Goal: Transaction & Acquisition: Download file/media

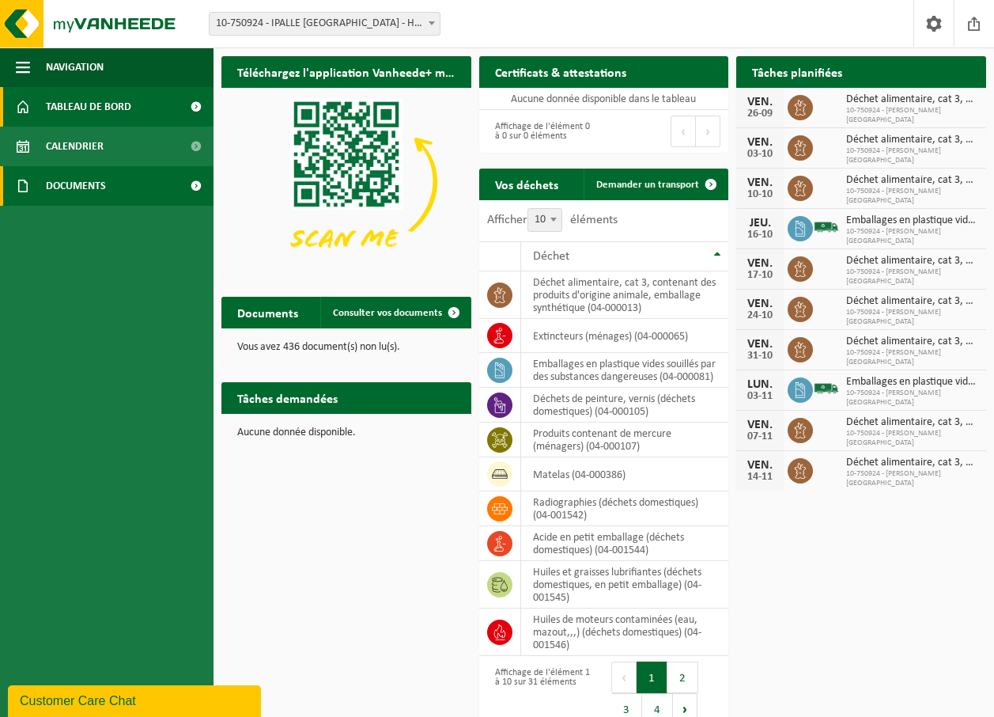
click at [195, 183] on span at bounding box center [196, 186] width 36 height 40
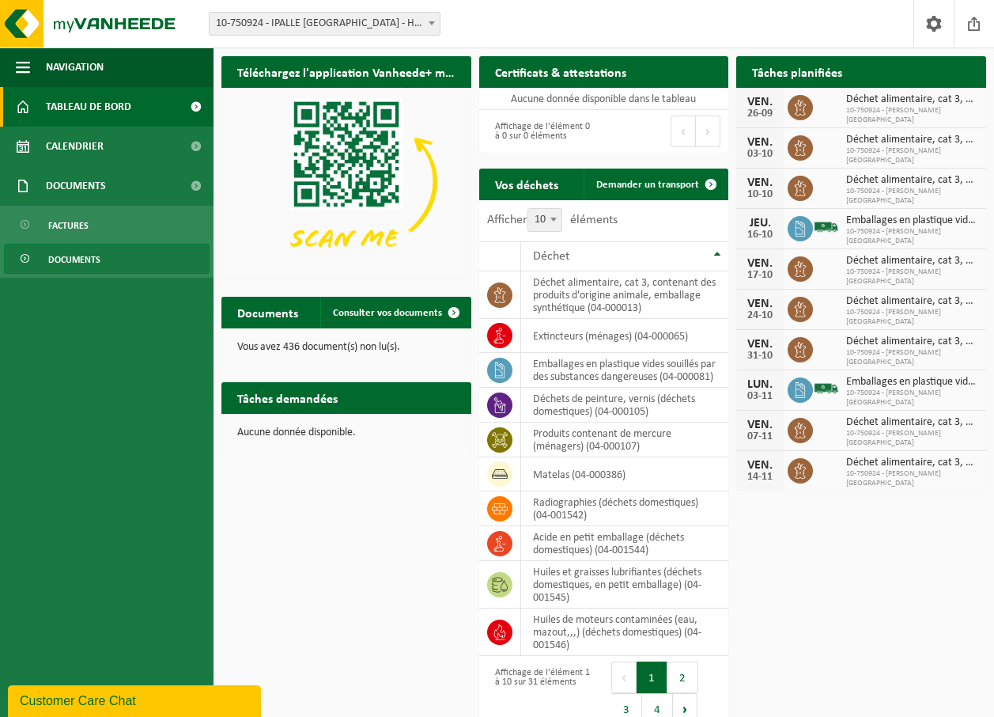
click at [100, 262] on span "Documents" at bounding box center [74, 259] width 52 height 30
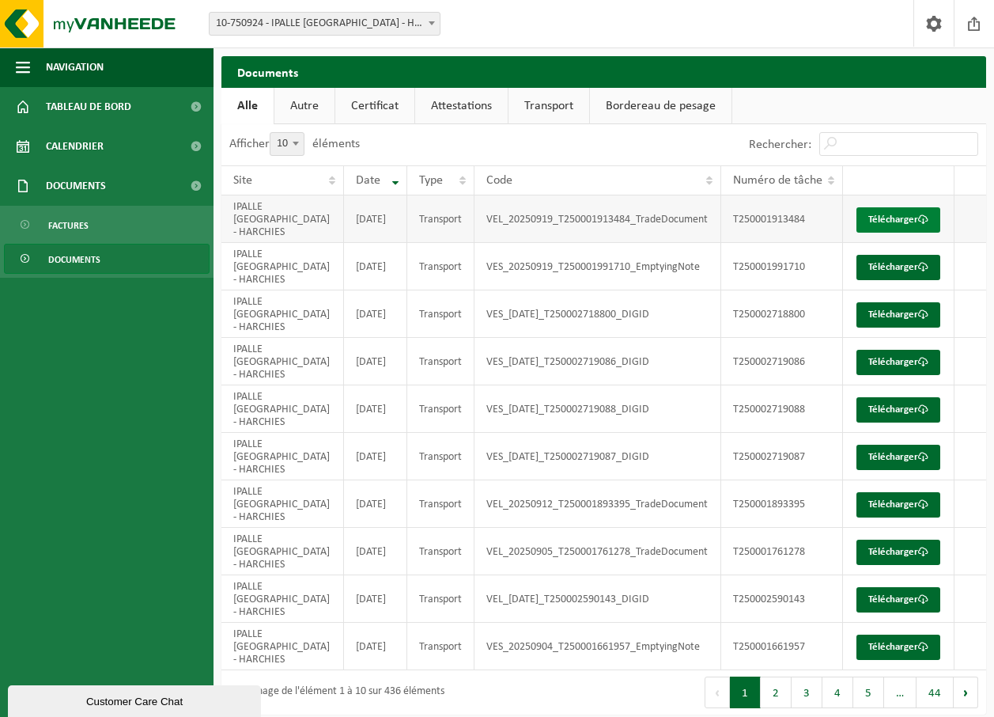
click at [918, 222] on span at bounding box center [923, 219] width 10 height 10
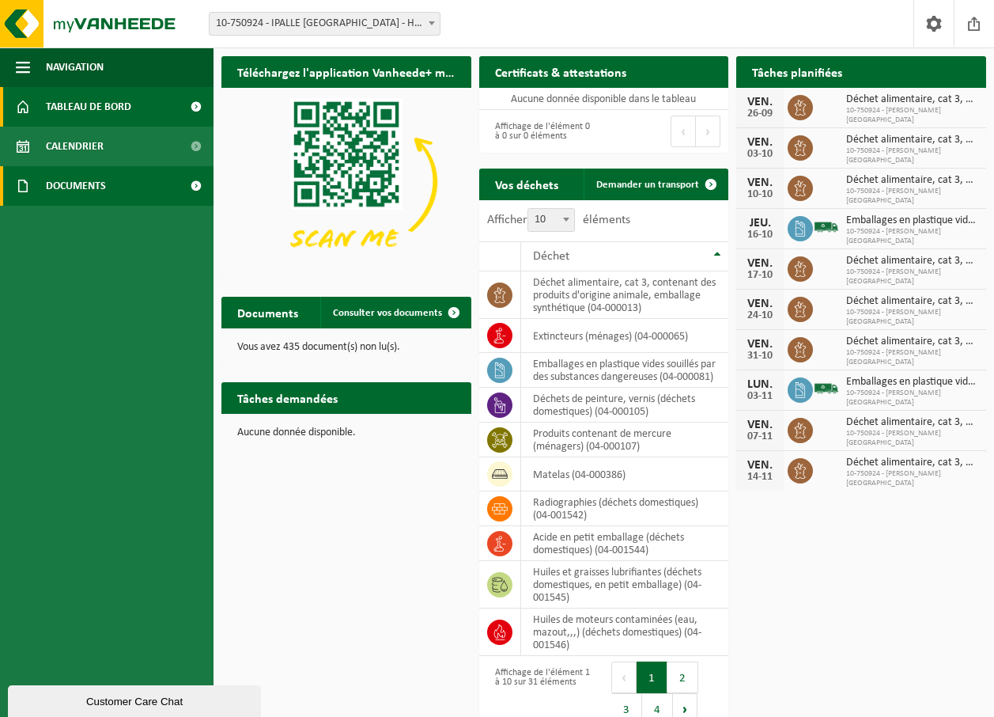
click at [194, 186] on span at bounding box center [196, 186] width 36 height 40
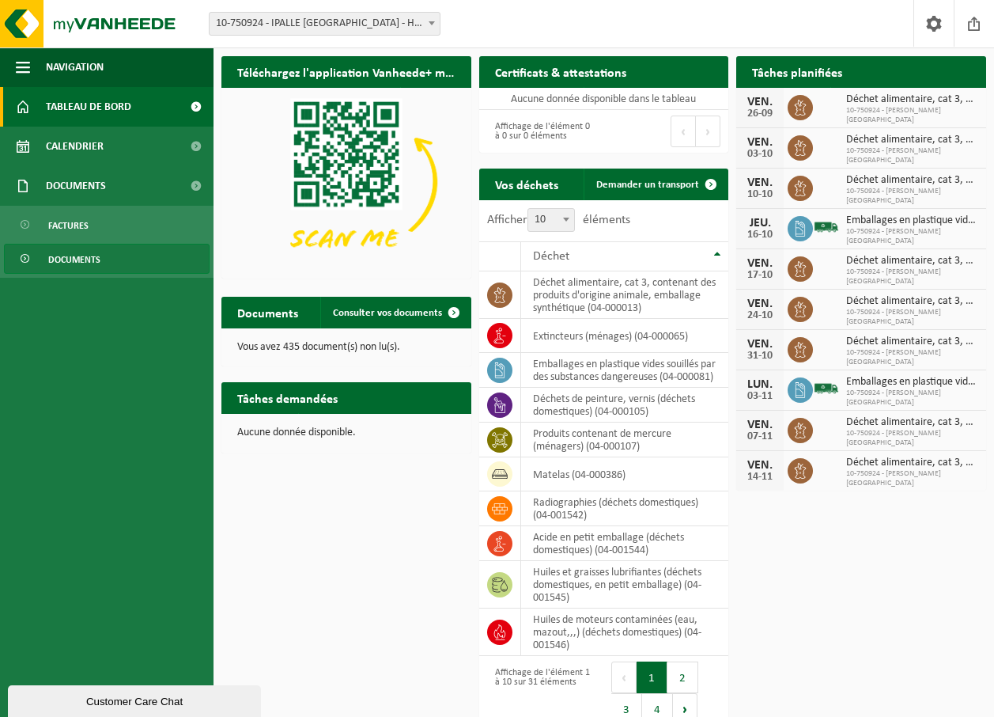
click at [117, 258] on link "Documents" at bounding box center [107, 259] width 206 height 30
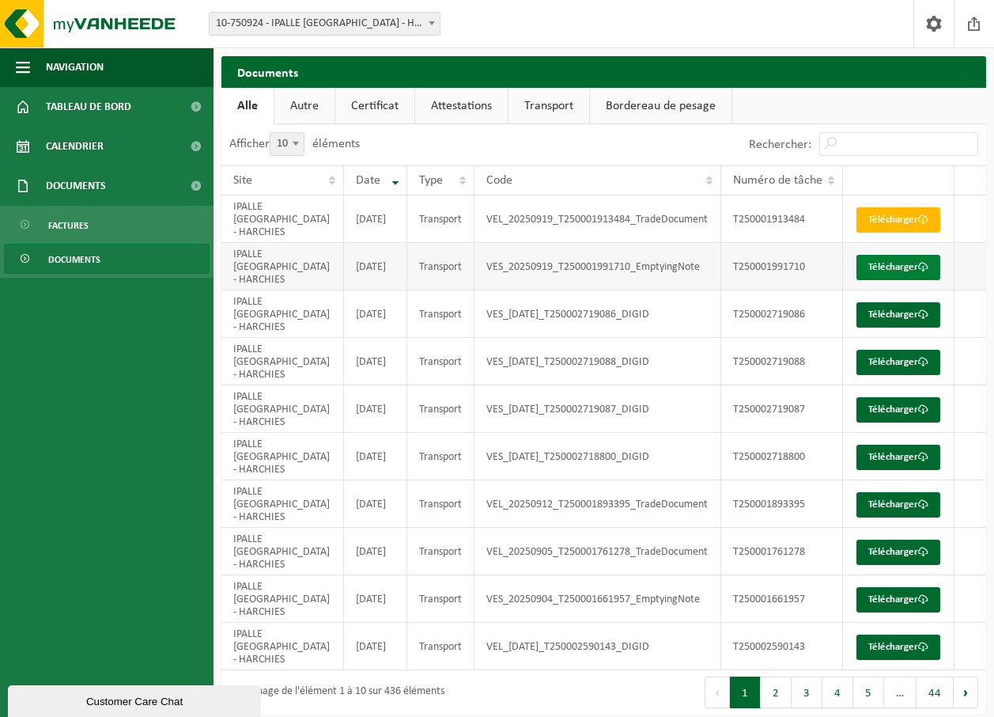
click at [892, 267] on link "Télécharger" at bounding box center [899, 267] width 84 height 25
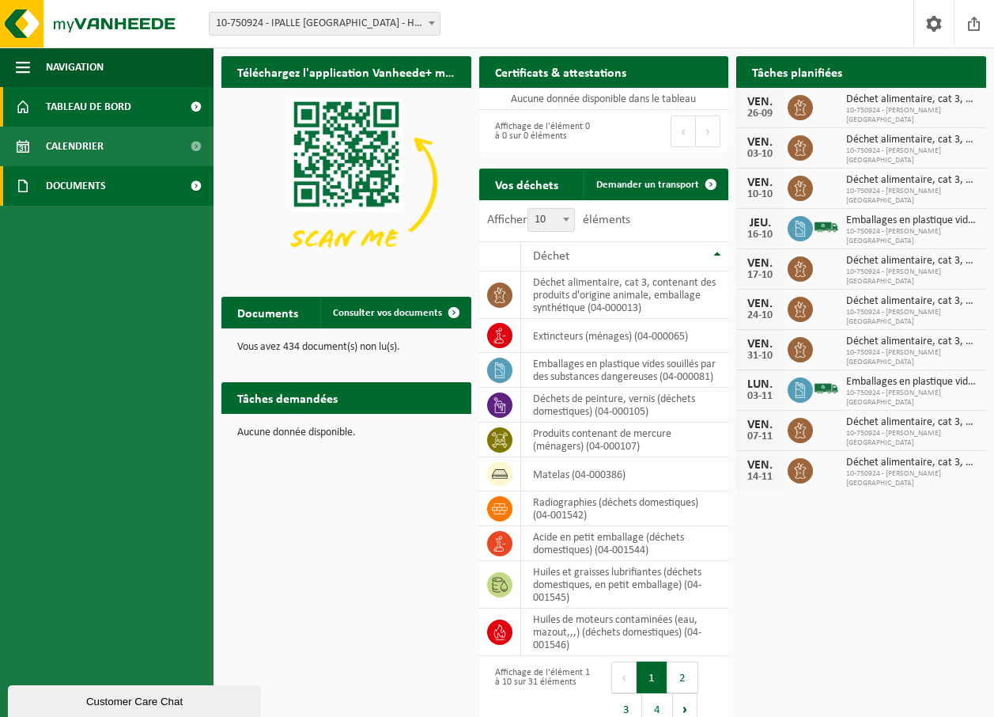
click at [68, 183] on span "Documents" at bounding box center [76, 186] width 60 height 40
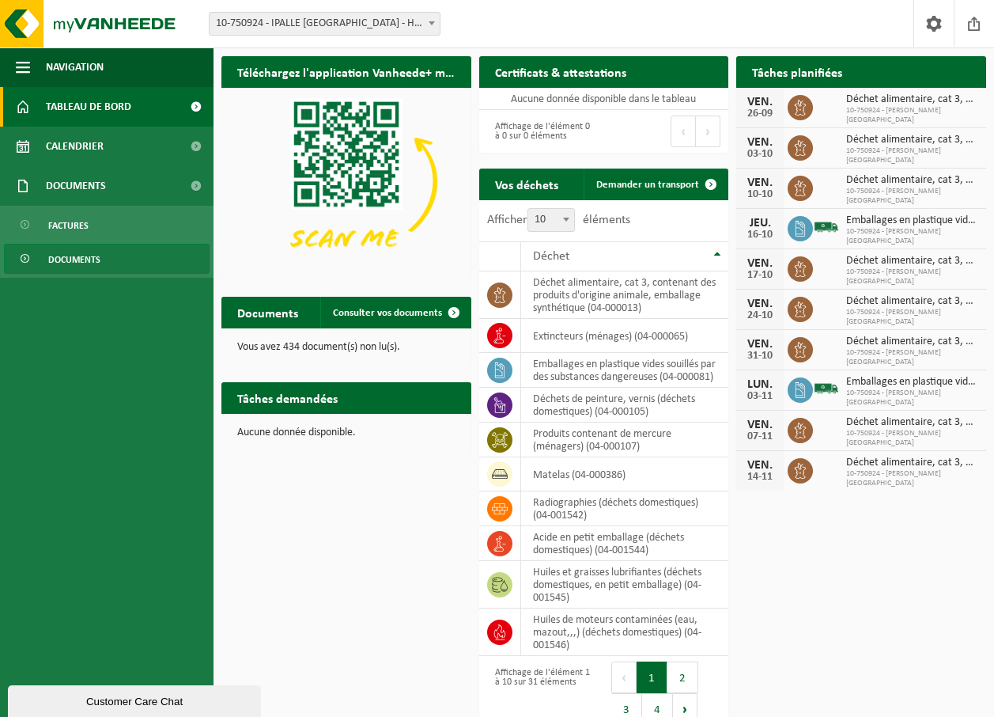
click at [93, 252] on span "Documents" at bounding box center [74, 259] width 52 height 30
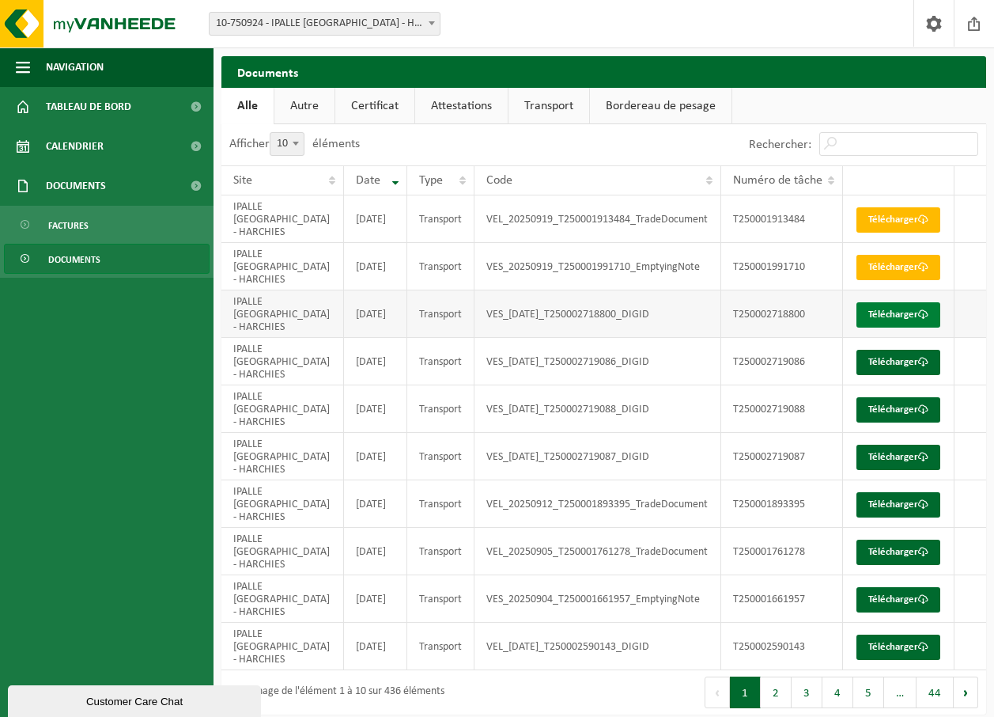
click at [894, 313] on link "Télécharger" at bounding box center [899, 314] width 84 height 25
